Goal: Navigation & Orientation: Find specific page/section

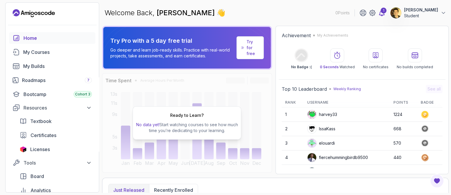
click at [386, 12] on div "1" at bounding box center [383, 11] width 6 height 6
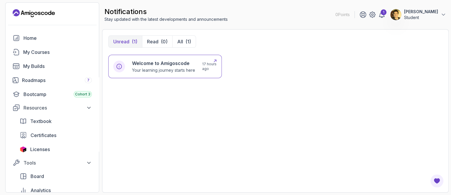
click at [163, 70] on p "Your learning journey starts here" at bounding box center [163, 70] width 63 height 6
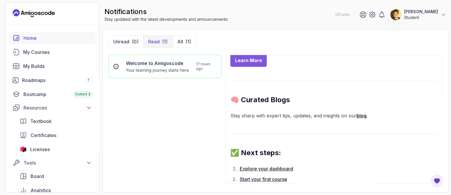
click at [33, 35] on div "Home" at bounding box center [57, 38] width 68 height 7
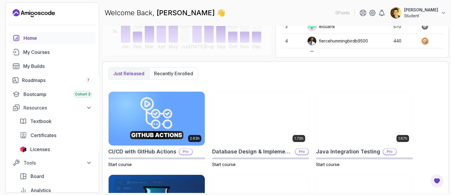
scroll to position [44, 0]
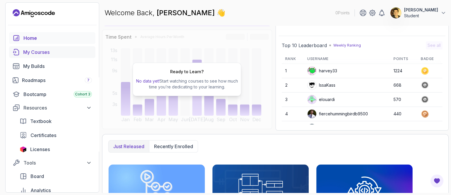
click at [42, 55] on div "My Courses" at bounding box center [57, 52] width 69 height 7
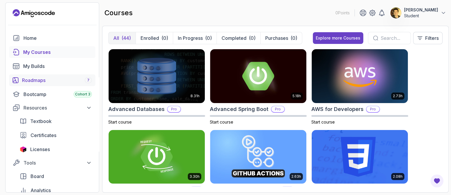
click at [38, 82] on div "Roadmaps 7" at bounding box center [57, 80] width 70 height 7
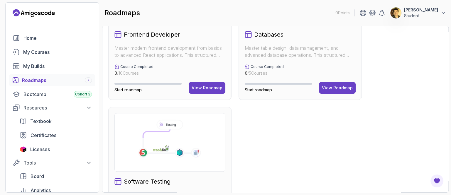
scroll to position [426, 0]
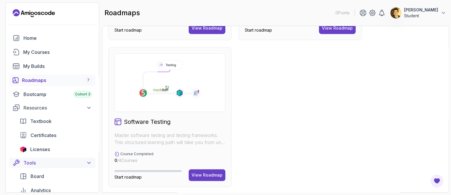
click at [89, 162] on icon at bounding box center [89, 163] width 6 height 6
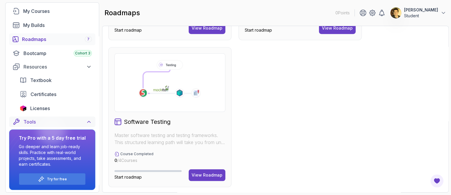
scroll to position [42, 0]
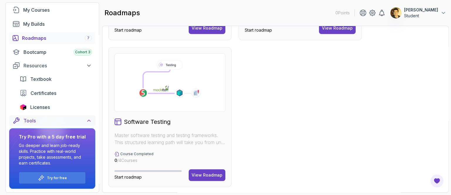
click at [88, 122] on icon at bounding box center [89, 121] width 6 height 6
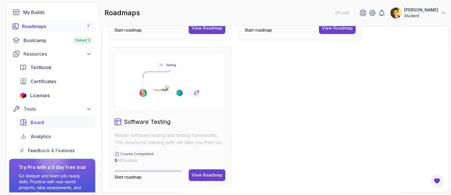
scroll to position [48, 0]
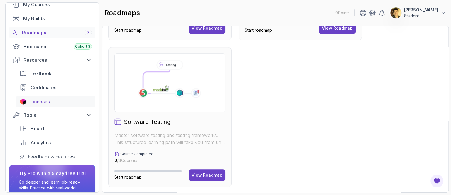
click at [40, 102] on span "Licenses" at bounding box center [40, 101] width 20 height 7
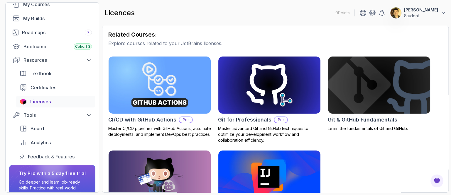
scroll to position [183, 0]
